Goal: Transaction & Acquisition: Purchase product/service

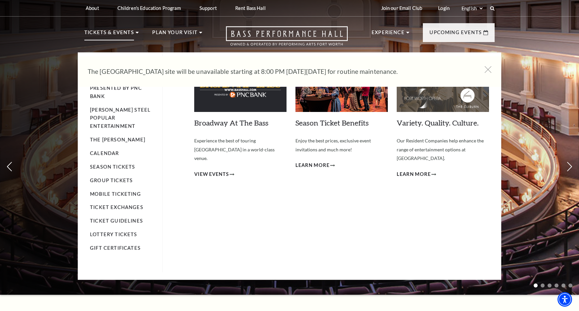
click at [110, 149] on li "Calendar" at bounding box center [123, 153] width 66 height 8
click at [110, 150] on link "Calendar" at bounding box center [104, 153] width 29 height 6
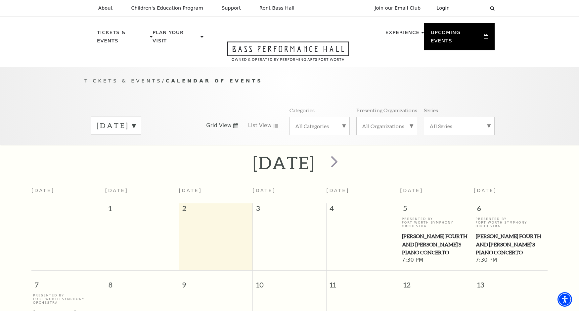
click at [136, 120] on label "September 2025" at bounding box center [116, 125] width 39 height 10
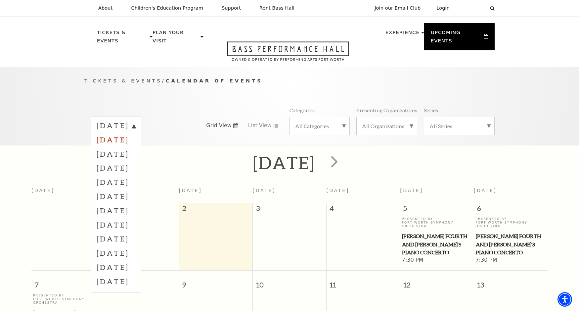
click at [136, 132] on label "October 2025" at bounding box center [116, 139] width 39 height 14
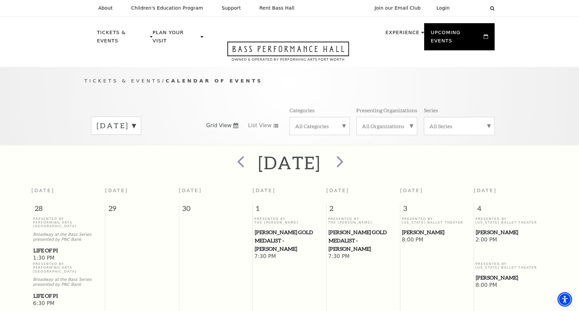
click at [136, 120] on label "October 2025" at bounding box center [116, 125] width 39 height 10
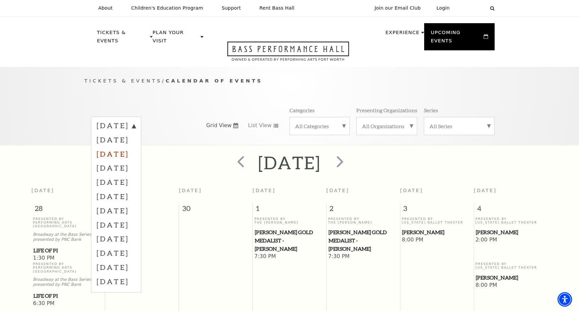
click at [136, 147] on label "November 2025" at bounding box center [116, 154] width 39 height 14
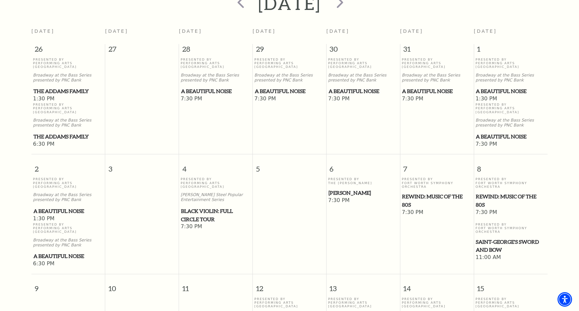
scroll to position [224, 0]
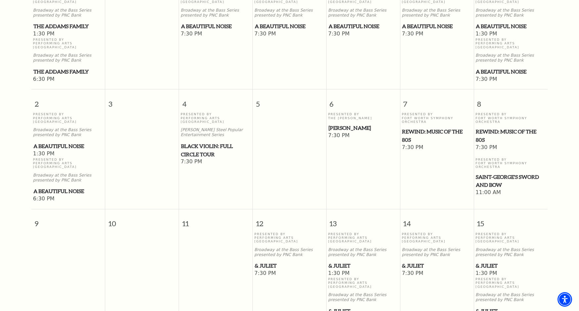
click at [199, 142] on span "Black Violin: Full Circle Tour" at bounding box center [215, 150] width 69 height 16
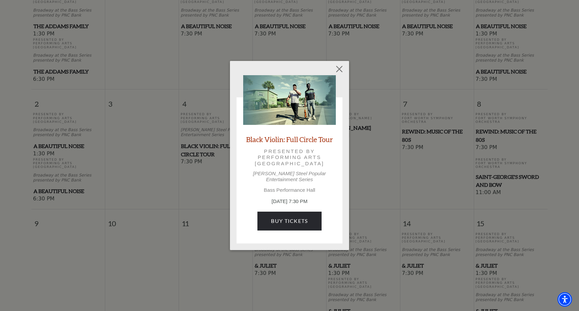
click at [268, 98] on img at bounding box center [289, 100] width 93 height 50
click at [278, 214] on link "Buy Tickets" at bounding box center [289, 220] width 64 height 19
